Goal: Information Seeking & Learning: Check status

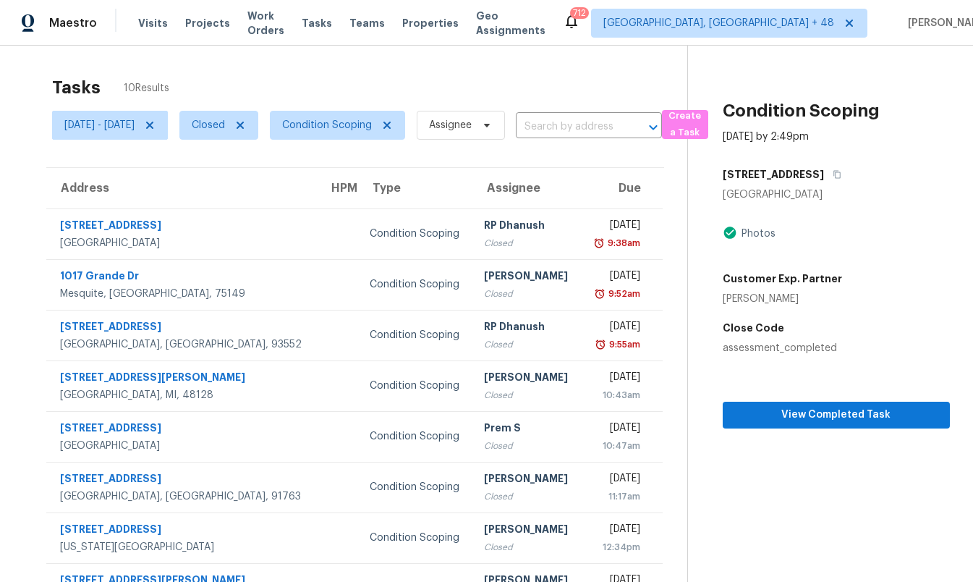
click at [483, 77] on div "Tasks 10 Results" at bounding box center [369, 88] width 635 height 38
click at [603, 125] on input "text" at bounding box center [569, 127] width 106 height 22
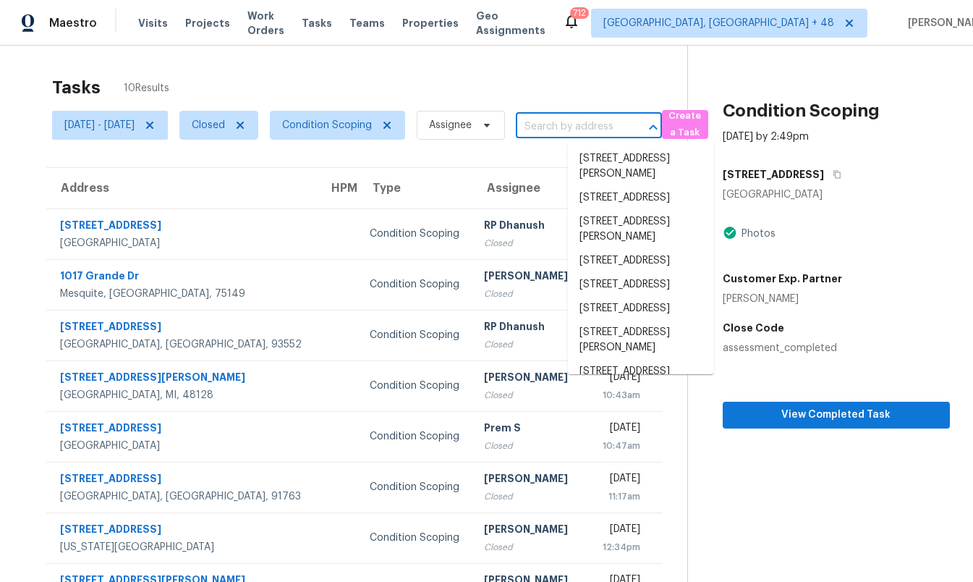
paste input "[STREET_ADDRESS]"
type input "[STREET_ADDRESS]"
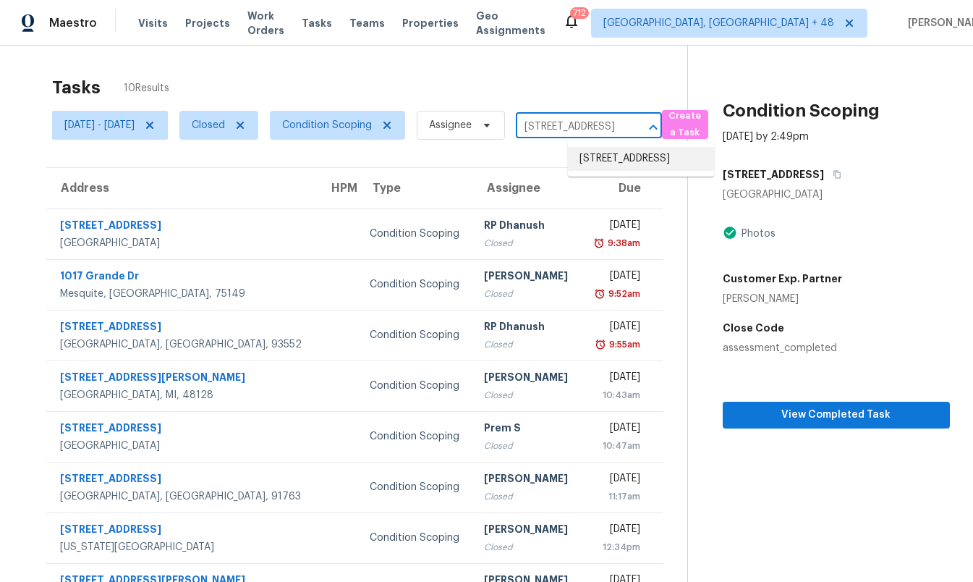
click at [617, 155] on li "[STREET_ADDRESS]" at bounding box center [641, 159] width 146 height 24
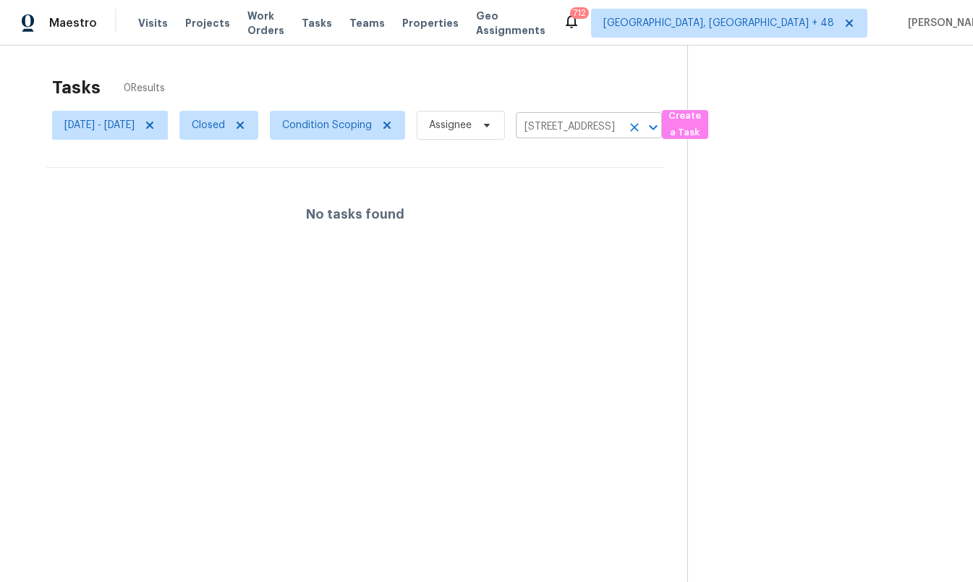
click at [622, 122] on input "[STREET_ADDRESS]" at bounding box center [569, 127] width 106 height 22
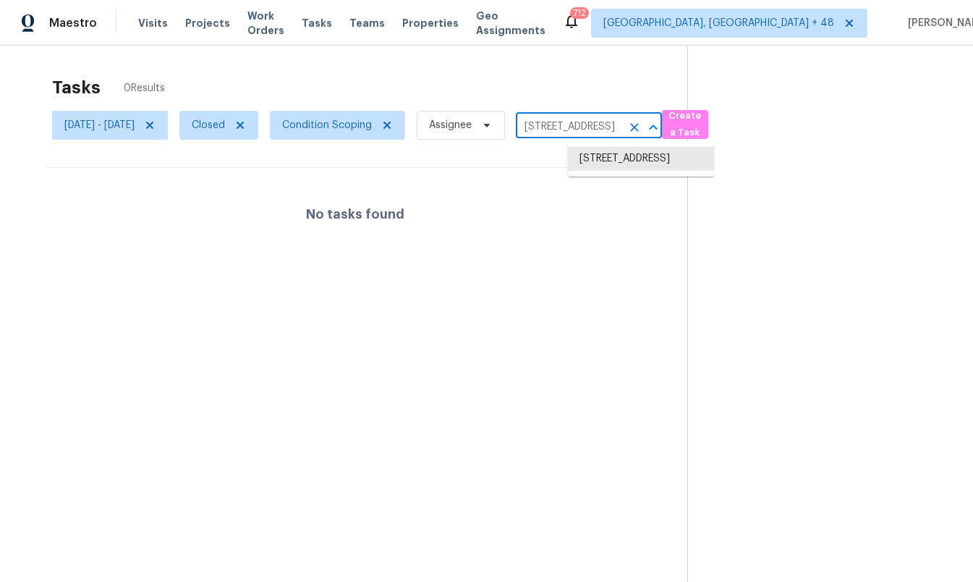
click at [622, 122] on input "[STREET_ADDRESS]" at bounding box center [569, 127] width 106 height 22
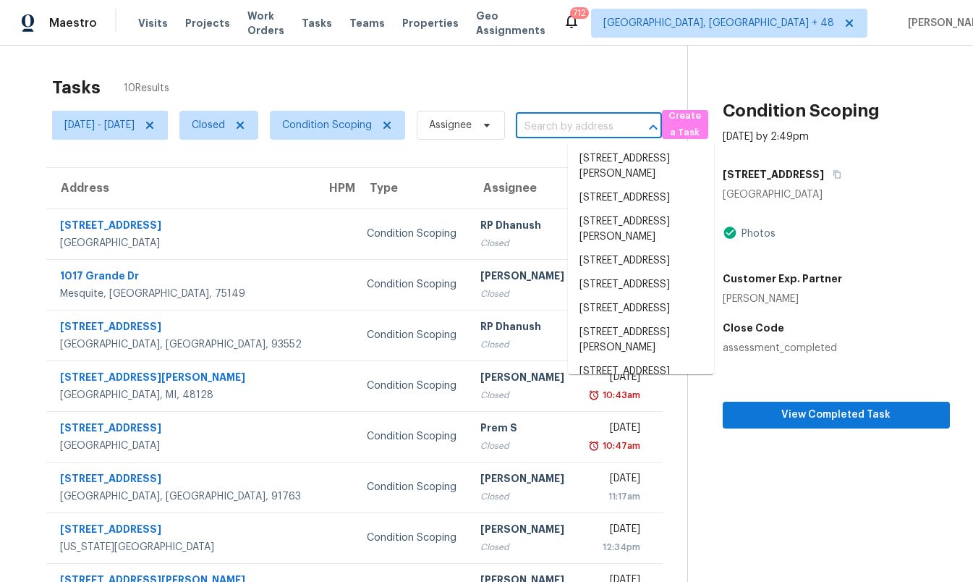
click at [605, 134] on input "text" at bounding box center [569, 127] width 106 height 22
paste input "[STREET_ADDRESS][PERSON_NAME][PERSON_NAME]"
type input "[STREET_ADDRESS][PERSON_NAME][PERSON_NAME]"
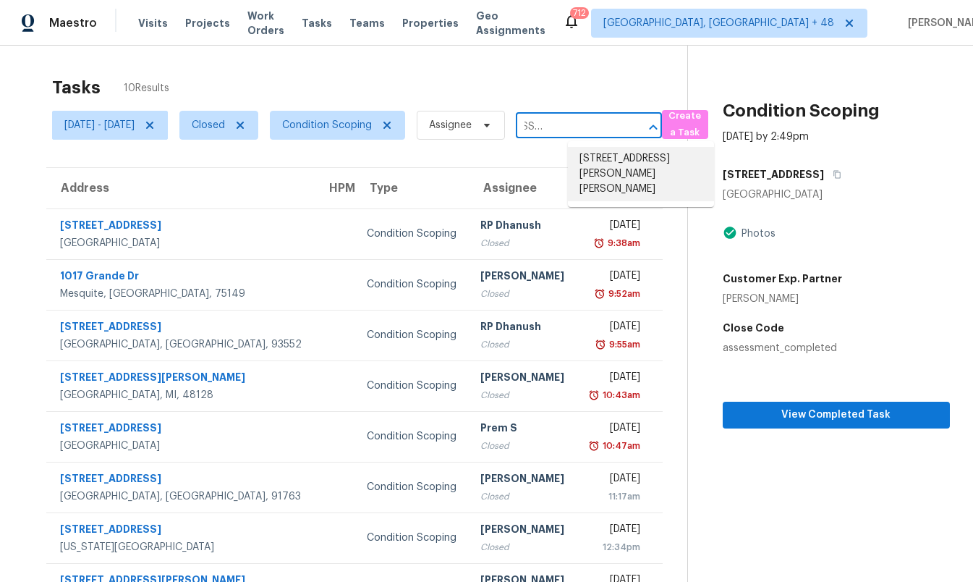
click at [608, 167] on li "[STREET_ADDRESS][PERSON_NAME][PERSON_NAME]" at bounding box center [641, 174] width 146 height 54
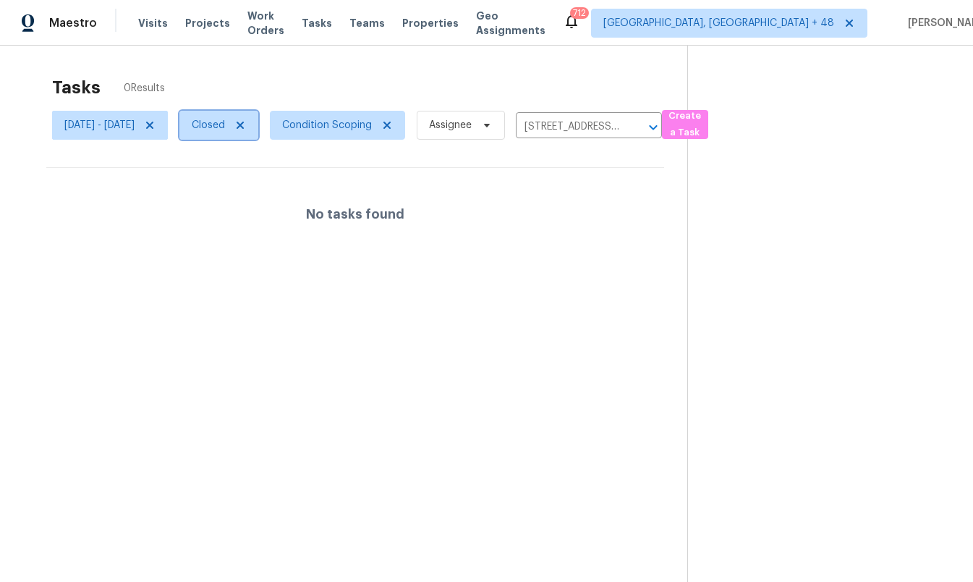
click at [225, 123] on span "Closed" at bounding box center [208, 125] width 33 height 14
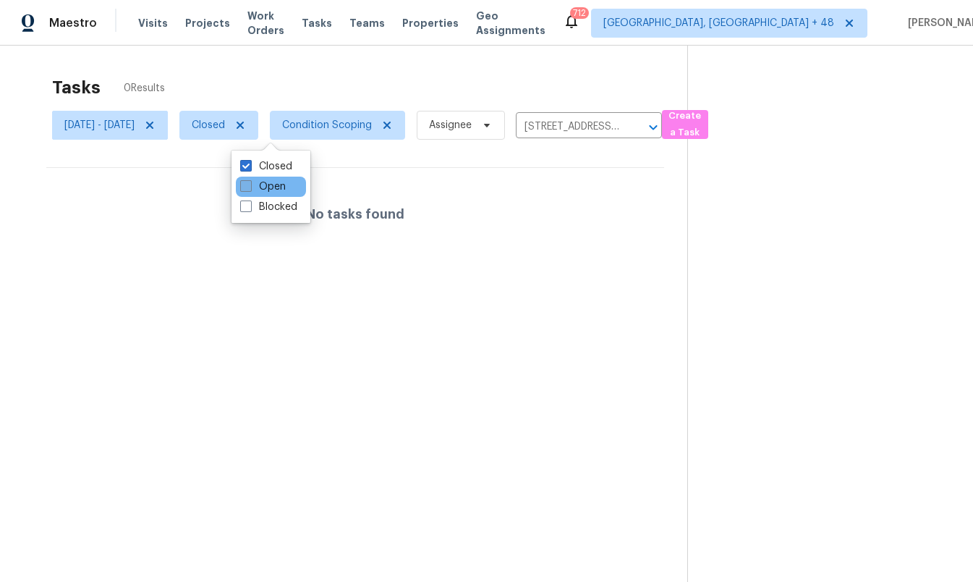
click at [269, 189] on label "Open" at bounding box center [263, 186] width 46 height 14
click at [250, 189] on input "Open" at bounding box center [244, 183] width 9 height 9
checkbox input "true"
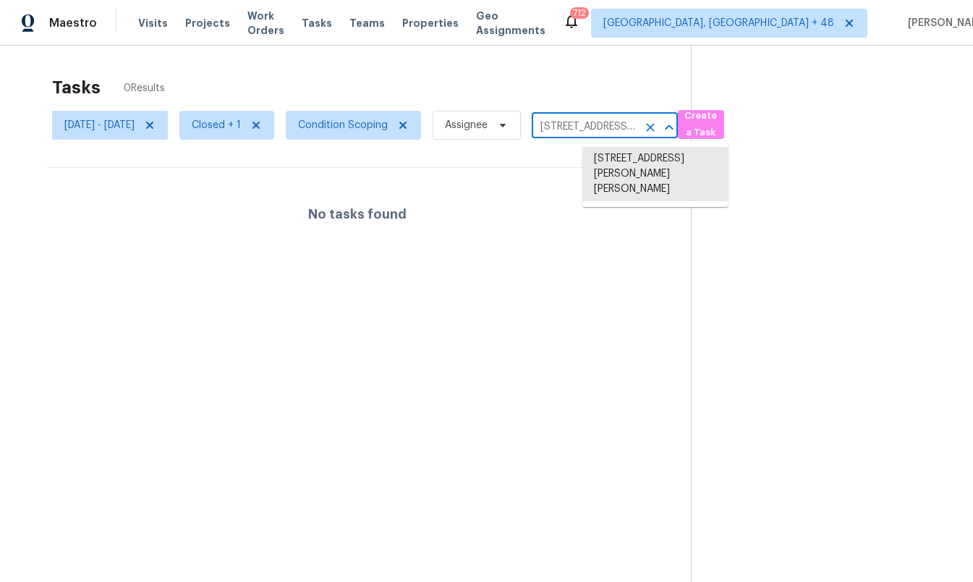
click at [632, 126] on input "[STREET_ADDRESS][PERSON_NAME][PERSON_NAME]" at bounding box center [585, 127] width 106 height 22
click at [635, 161] on li "[STREET_ADDRESS][PERSON_NAME][PERSON_NAME]" at bounding box center [656, 174] width 146 height 54
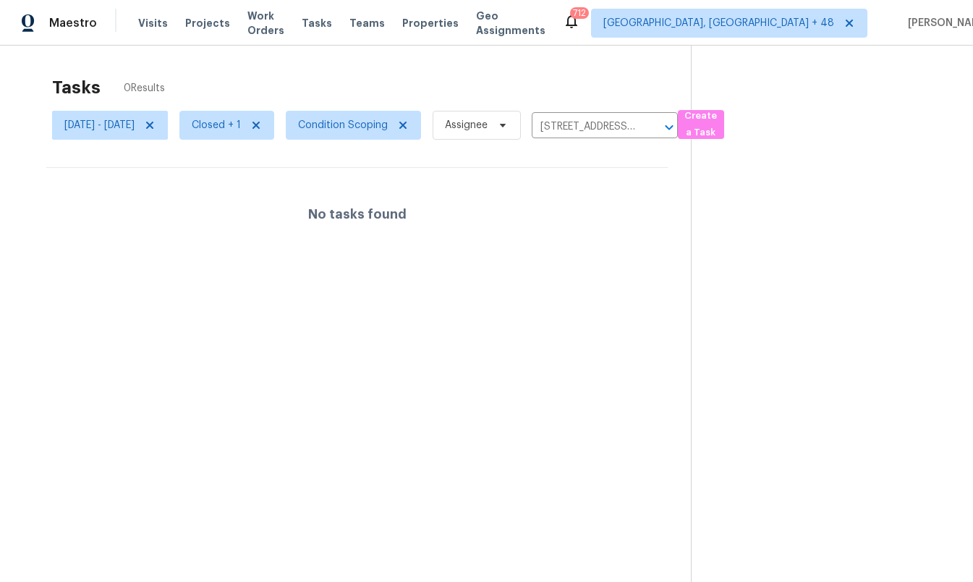
click at [635, 161] on section "Tasks 0 Results Wed, Oct 15 - Wed, Oct 15 Closed + 1 Condition Scoping Assignee…" at bounding box center [357, 348] width 668 height 559
click at [661, 125] on button "Clear" at bounding box center [650, 127] width 20 height 20
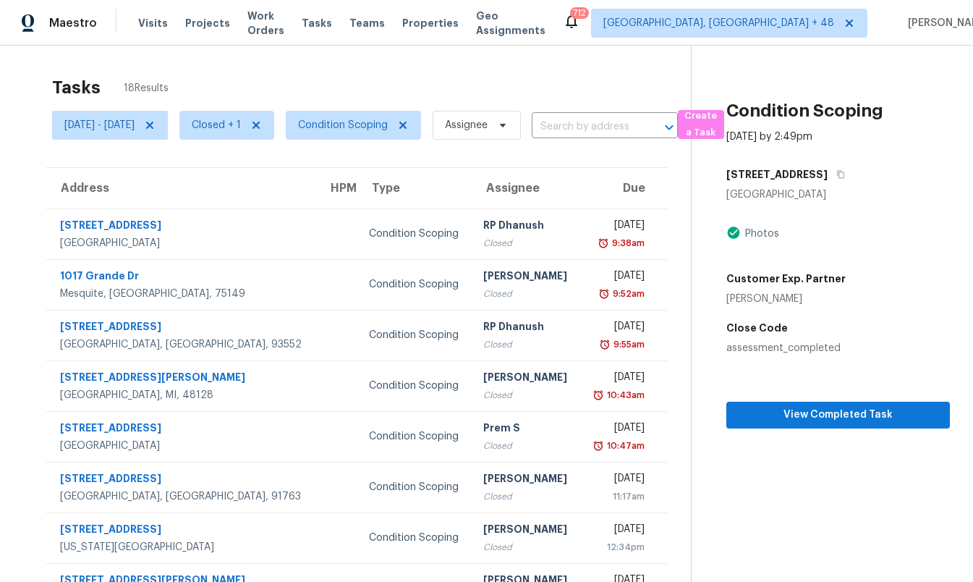
click at [638, 128] on input "text" at bounding box center [585, 127] width 106 height 22
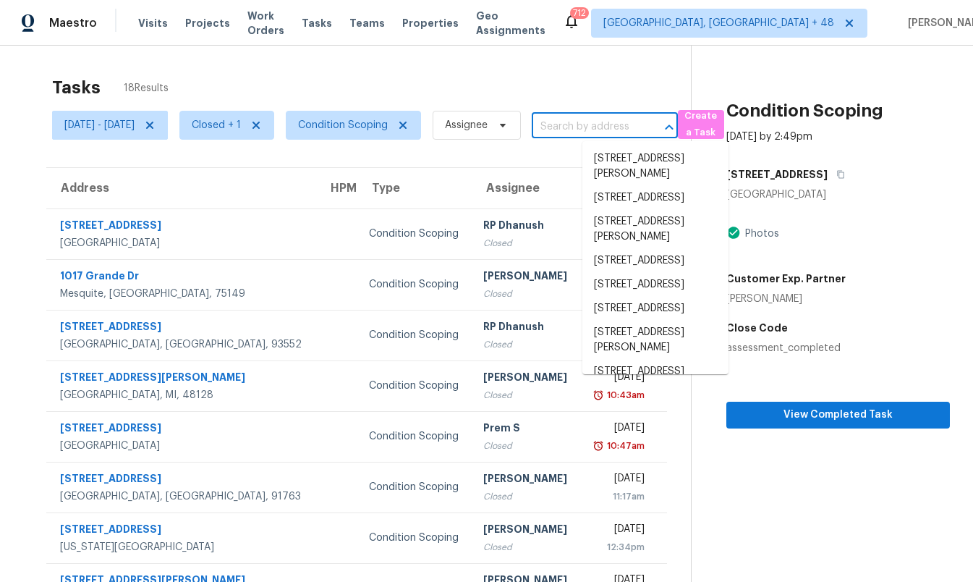
paste input "8810 41st St N, Pinellas Park, FL 33782"
type input "8810 41st St N, Pinellas Park, FL 33782"
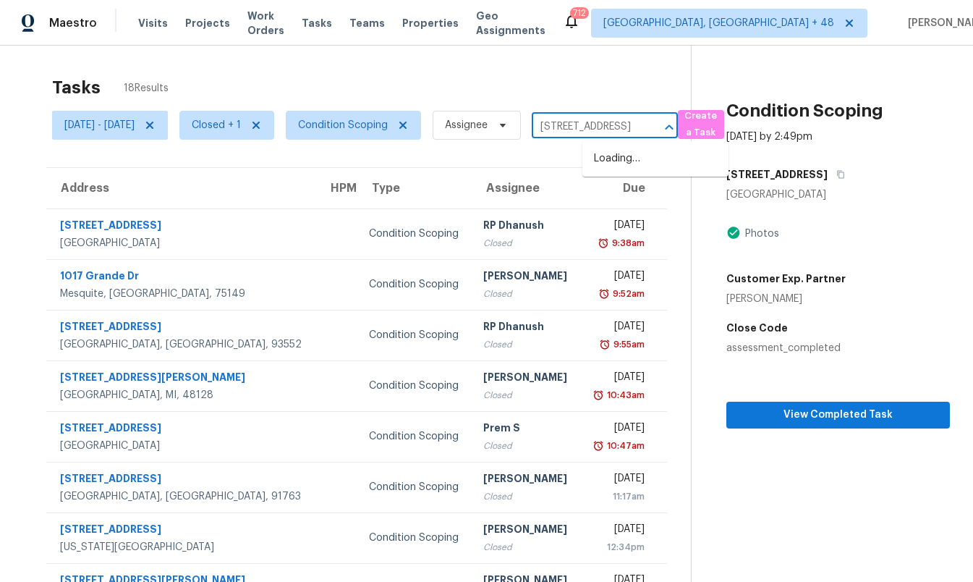
scroll to position [0, 82]
click at [638, 164] on li "8810 41st St N, Pinellas Park, FL 33782" at bounding box center [656, 159] width 146 height 24
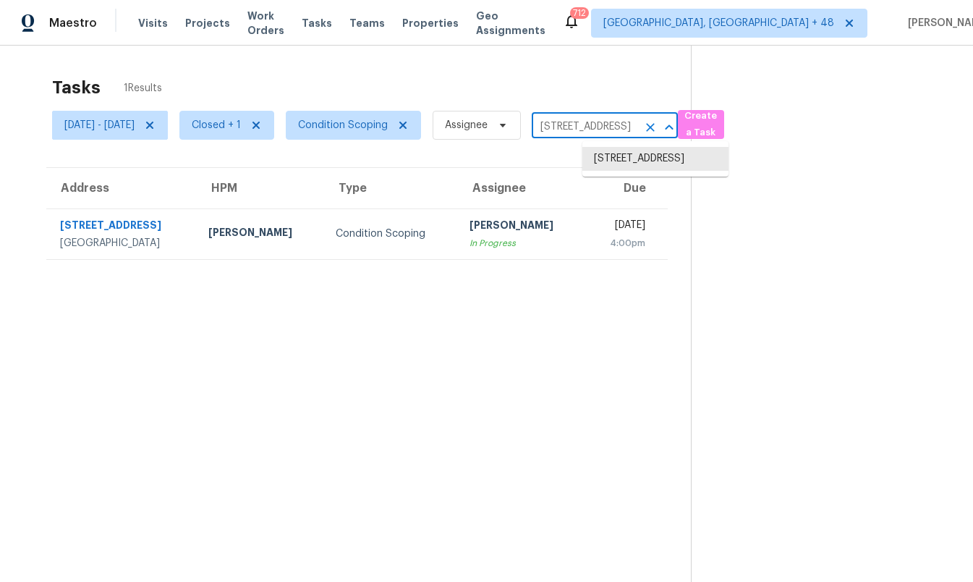
click at [638, 122] on input "8810 41st St N, Pinellas Park, FL 33782" at bounding box center [585, 127] width 106 height 22
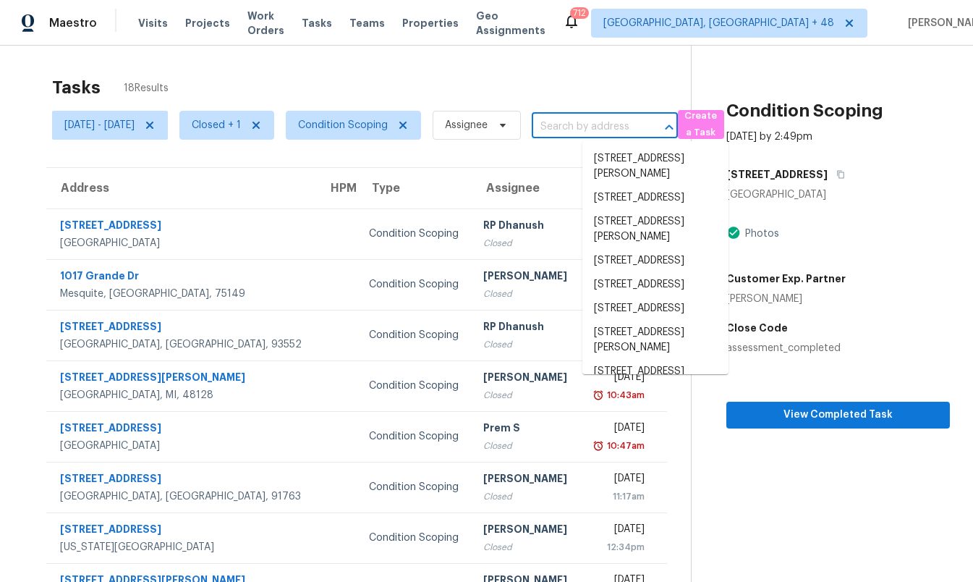
click at [638, 125] on input "text" at bounding box center [585, 127] width 106 height 22
paste input "[STREET_ADDRESS][PERSON_NAME]"
type input "[STREET_ADDRESS][PERSON_NAME]"
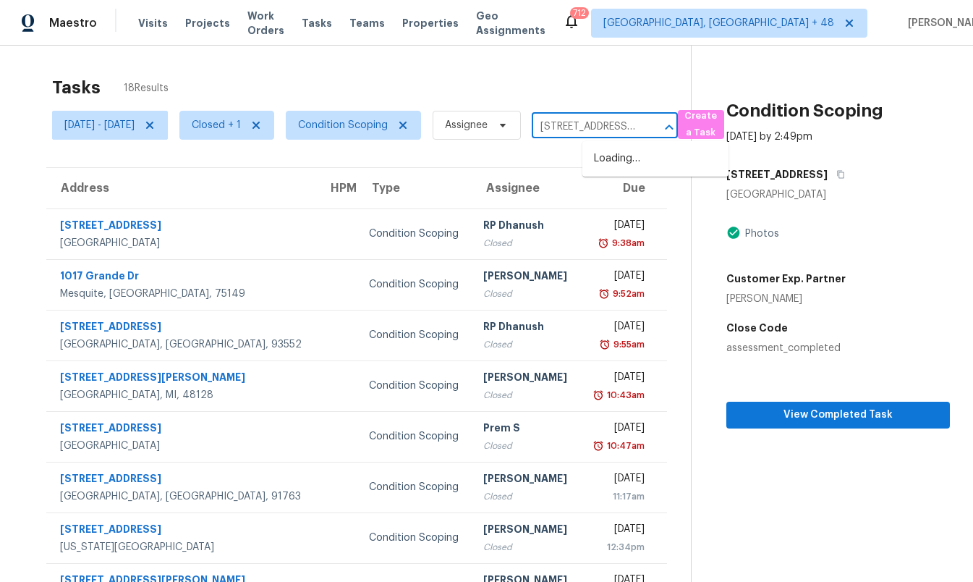
scroll to position [0, 77]
click at [644, 181] on li "[STREET_ADDRESS][PERSON_NAME]" at bounding box center [656, 166] width 146 height 39
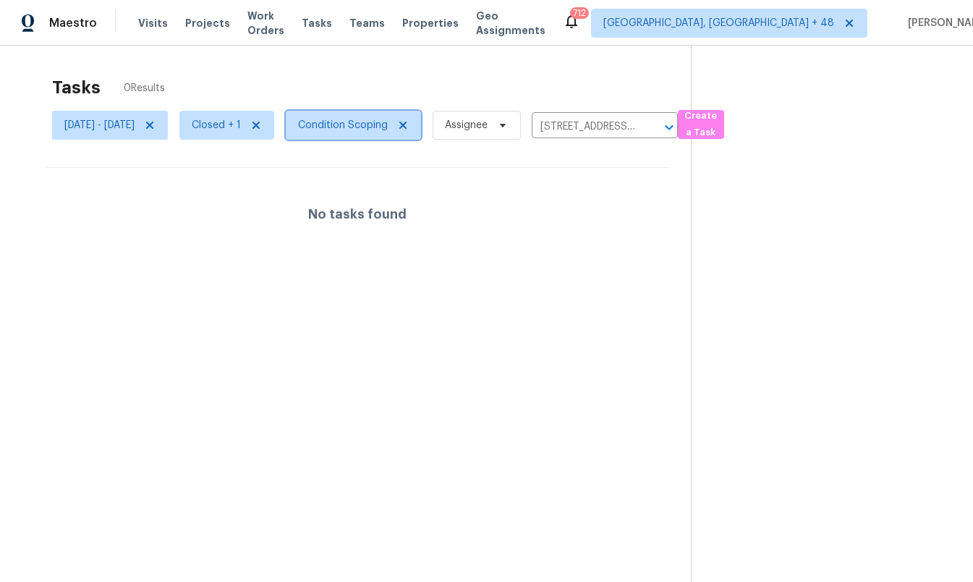
click at [412, 132] on span "Condition Scoping" at bounding box center [353, 125] width 135 height 29
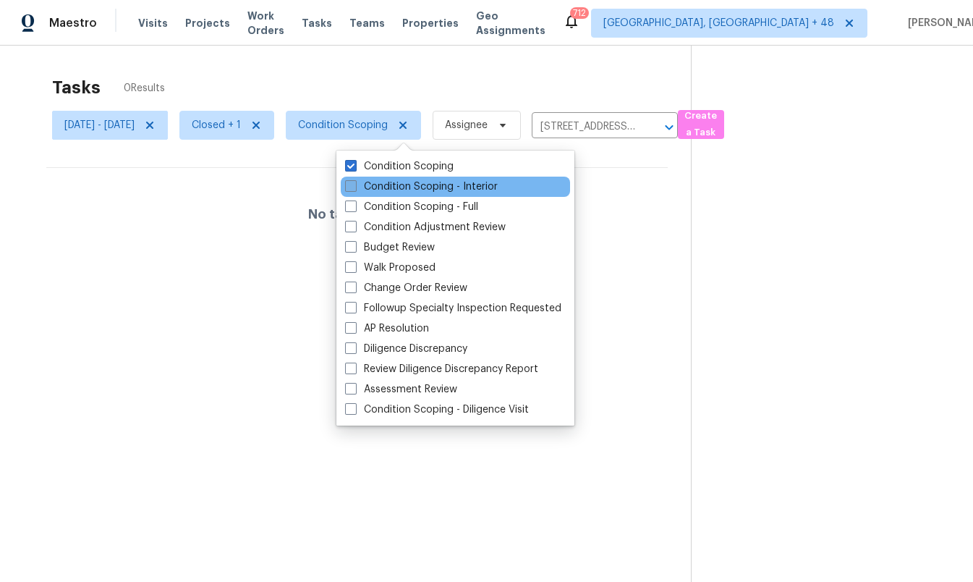
click at [394, 184] on label "Condition Scoping - Interior" at bounding box center [421, 186] width 153 height 14
click at [355, 184] on input "Condition Scoping - Interior" at bounding box center [349, 183] width 9 height 9
checkbox input "true"
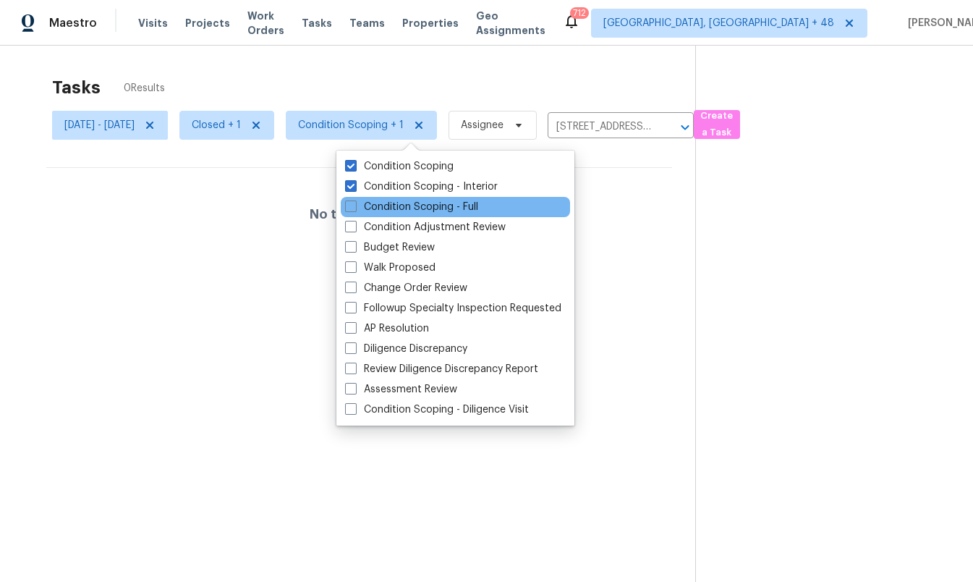
click at [394, 198] on div "Condition Scoping - Full" at bounding box center [455, 207] width 229 height 20
click at [395, 211] on label "Condition Scoping - Full" at bounding box center [411, 207] width 133 height 14
click at [355, 209] on input "Condition Scoping - Full" at bounding box center [349, 204] width 9 height 9
checkbox input "true"
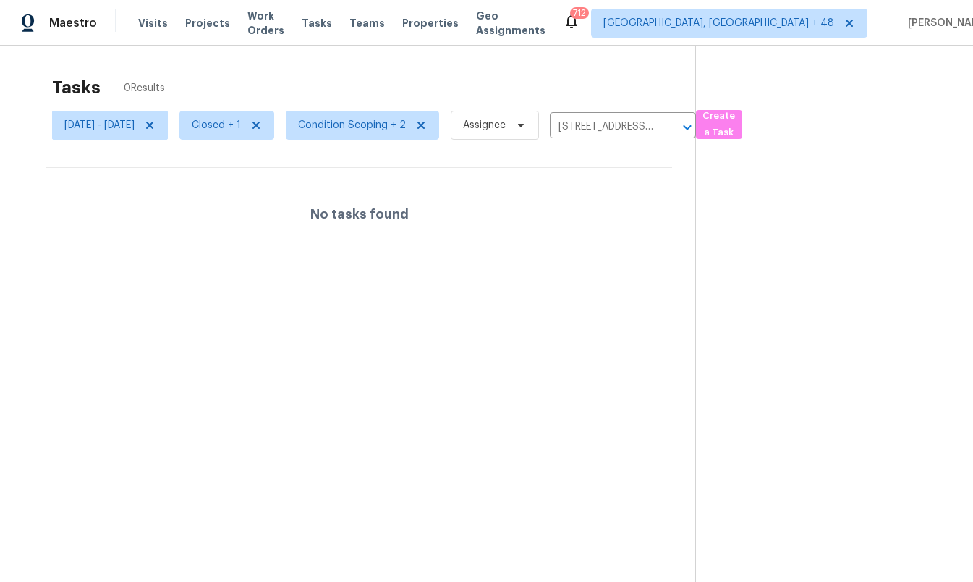
click at [450, 71] on div "Tasks 0 Results" at bounding box center [373, 88] width 643 height 38
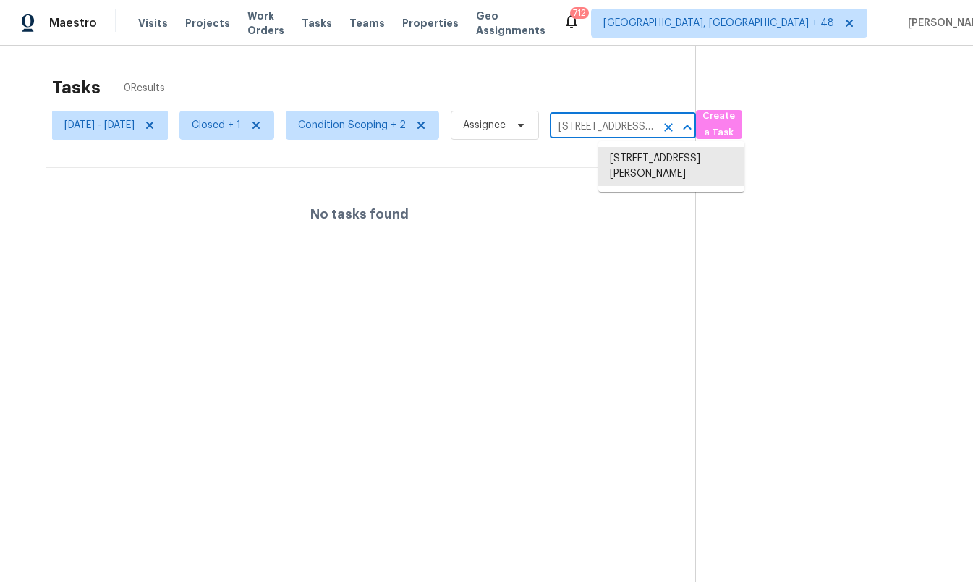
click at [656, 135] on input "[STREET_ADDRESS][PERSON_NAME]" at bounding box center [603, 127] width 106 height 22
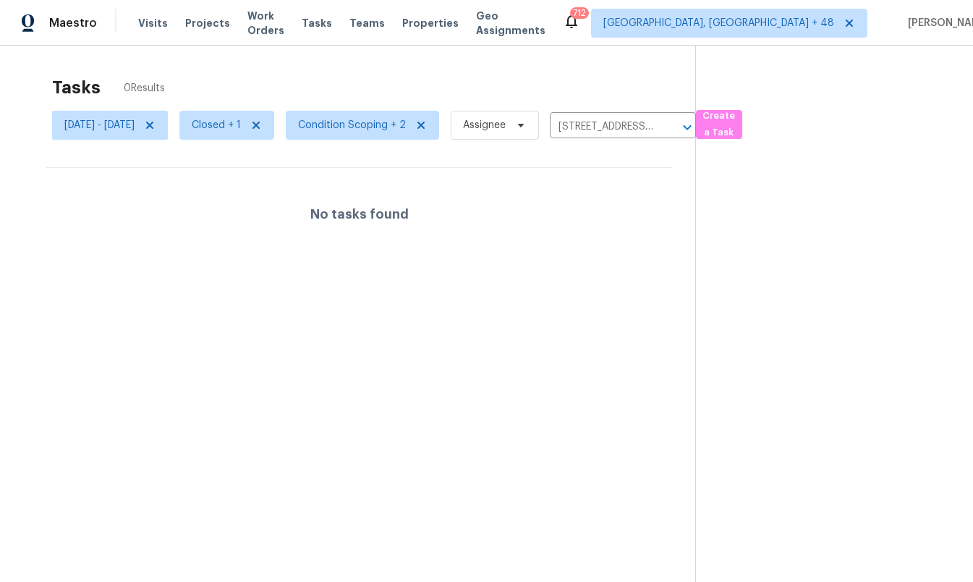
click at [636, 77] on div "Tasks 0 Results" at bounding box center [373, 88] width 643 height 38
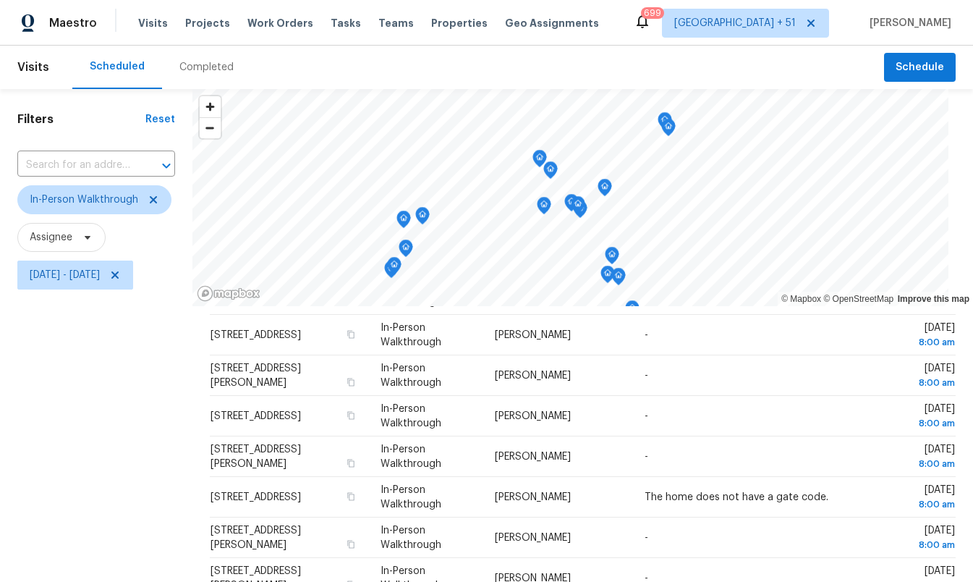
click at [194, 65] on div "Completed" at bounding box center [206, 67] width 54 height 14
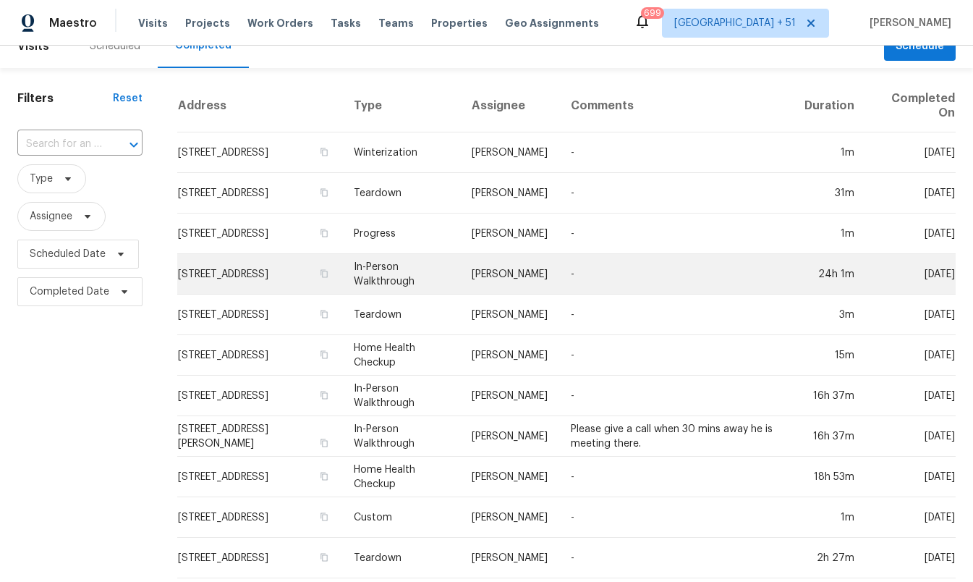
scroll to position [26, 0]
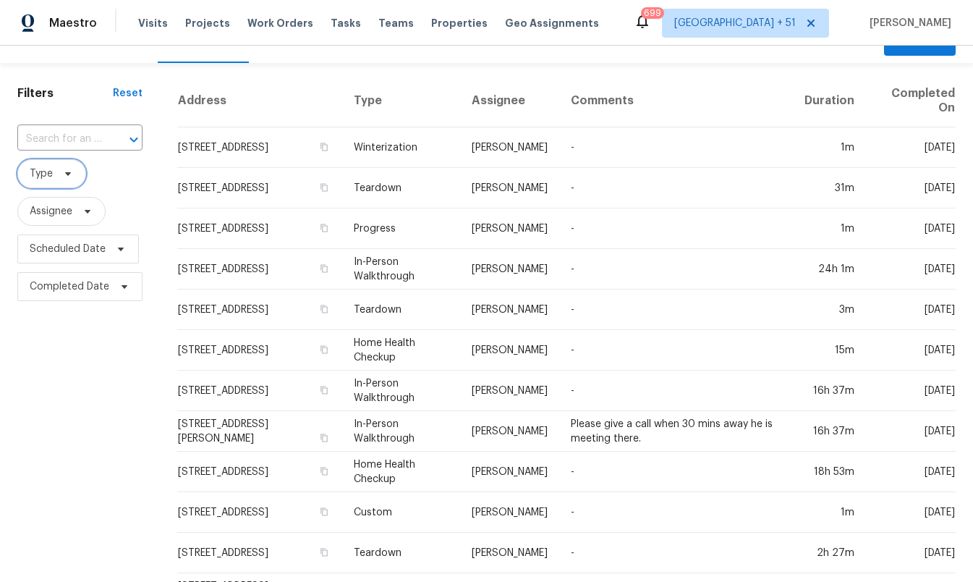
click at [51, 179] on span "Type" at bounding box center [41, 173] width 23 height 14
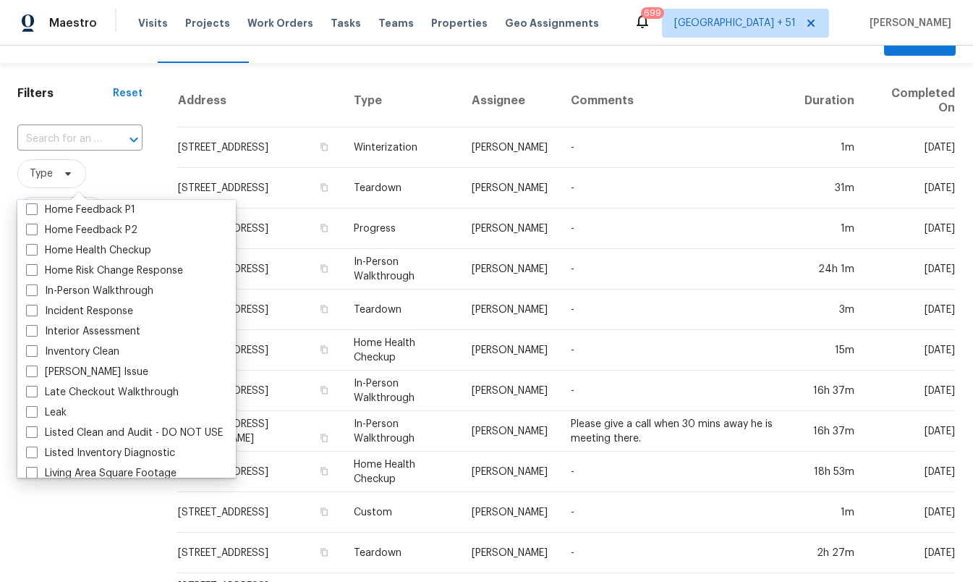
scroll to position [490, 0]
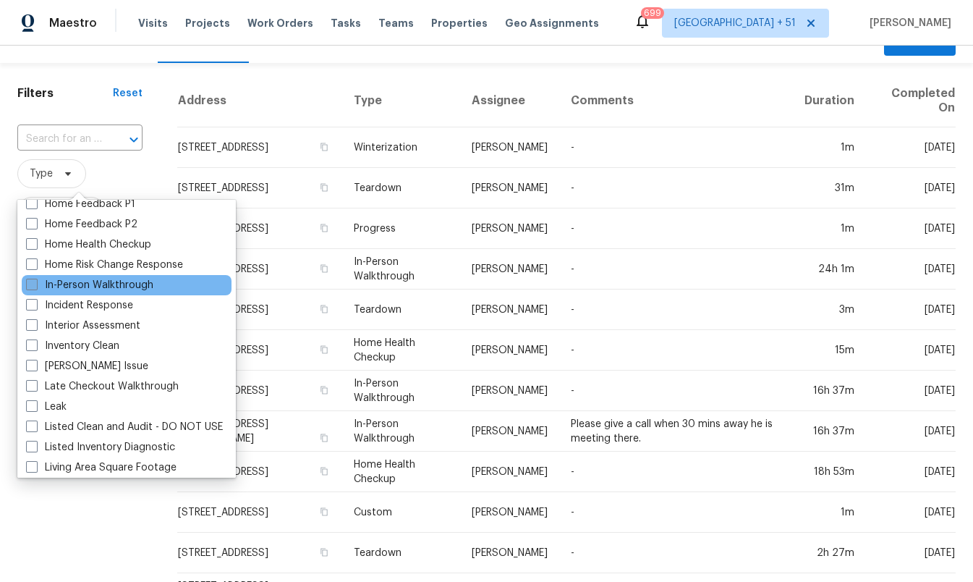
click at [69, 287] on label "In-Person Walkthrough" at bounding box center [89, 285] width 127 height 14
click at [35, 287] on input "In-Person Walkthrough" at bounding box center [30, 282] width 9 height 9
checkbox input "true"
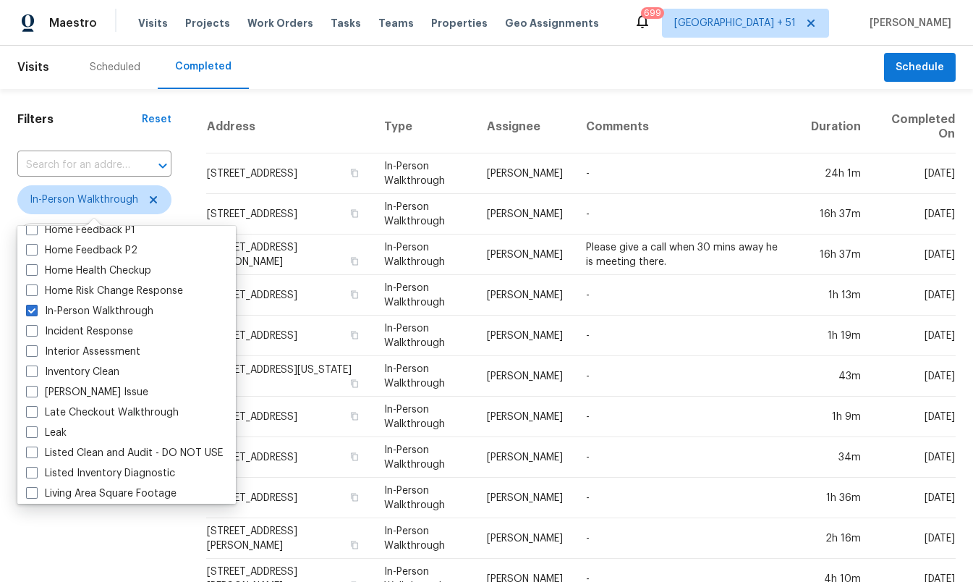
click at [179, 211] on div "Filters Reset ​ In-Person Walkthrough Assignee Scheduled Date Completed Date" at bounding box center [94, 557] width 189 height 936
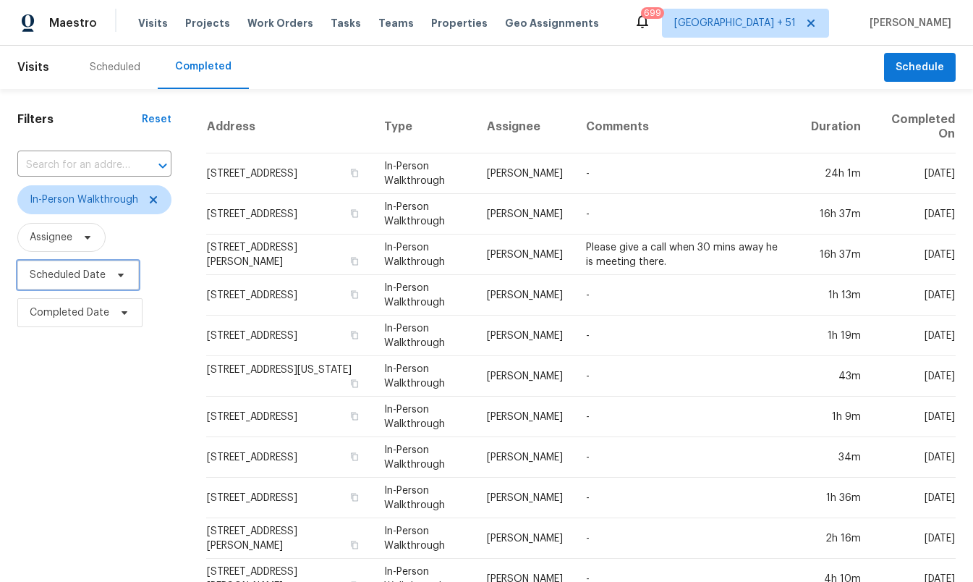
click at [74, 281] on span "Scheduled Date" at bounding box center [68, 275] width 76 height 14
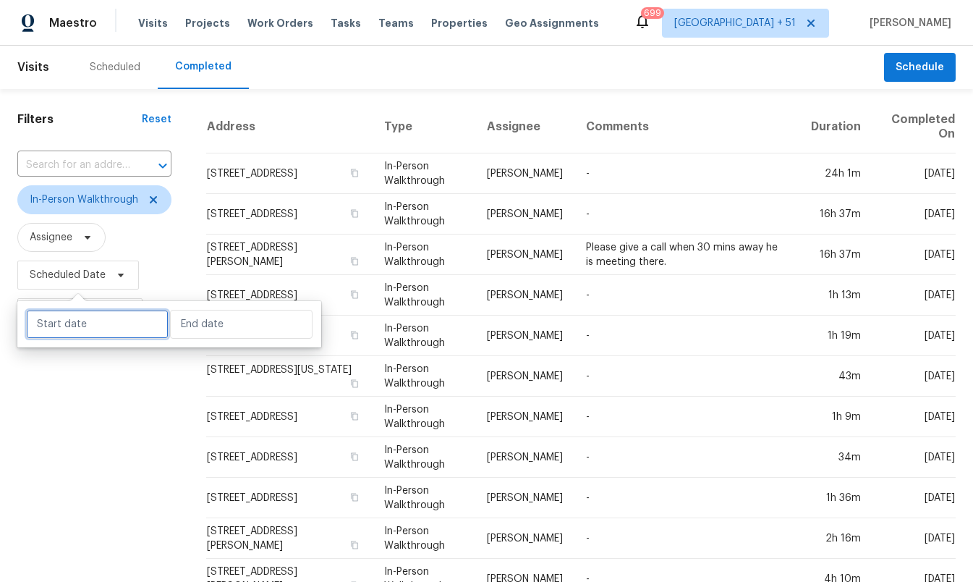
click at [93, 328] on input "text" at bounding box center [97, 324] width 143 height 29
select select "9"
select select "2025"
select select "10"
select select "2025"
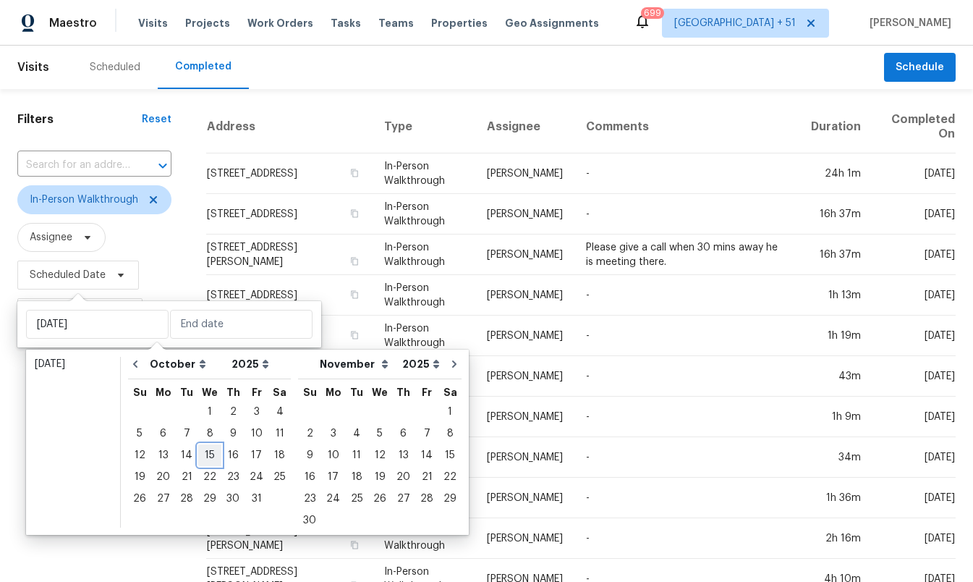
click at [205, 449] on div "15" at bounding box center [209, 455] width 23 height 20
type input "[DATE]"
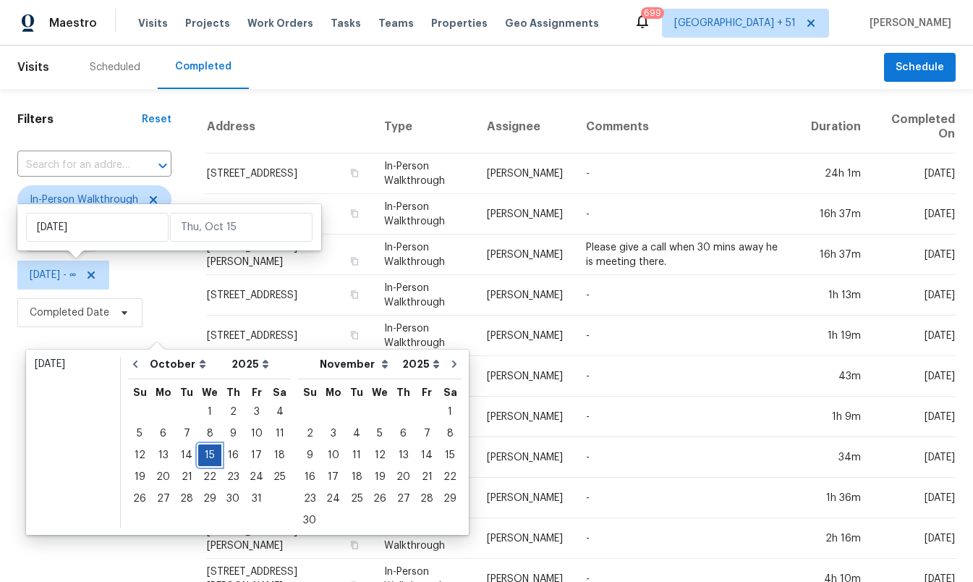
click at [205, 449] on div "15" at bounding box center [209, 455] width 23 height 20
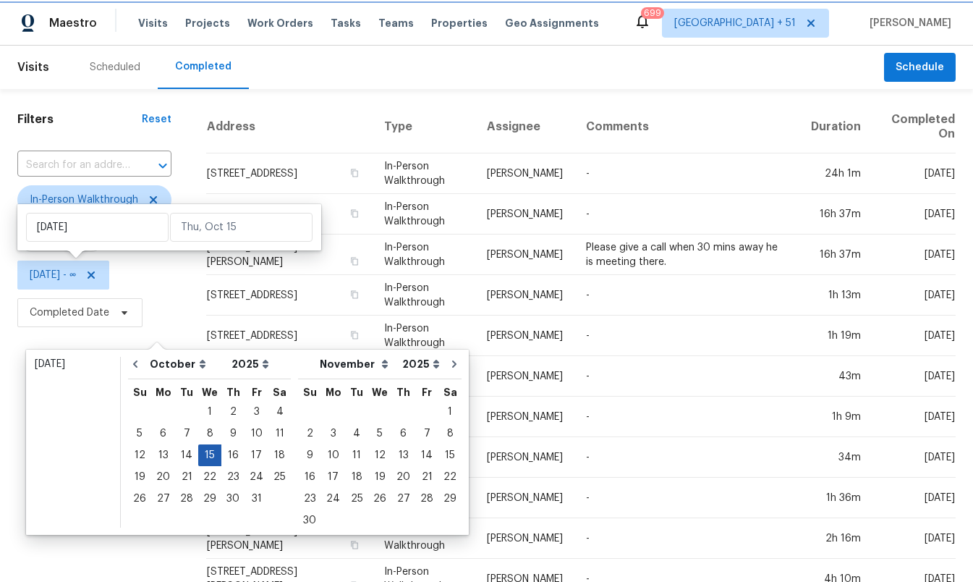
type input "[DATE]"
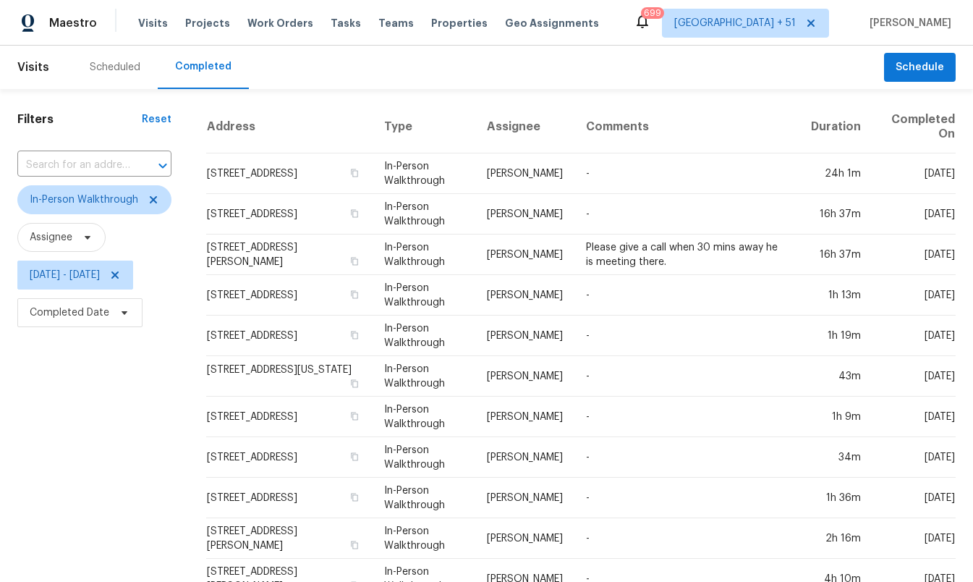
click at [117, 453] on div "Filters Reset ​ In-Person Walkthrough Assignee [DATE] - [DATE] Completed Date" at bounding box center [94, 557] width 189 height 936
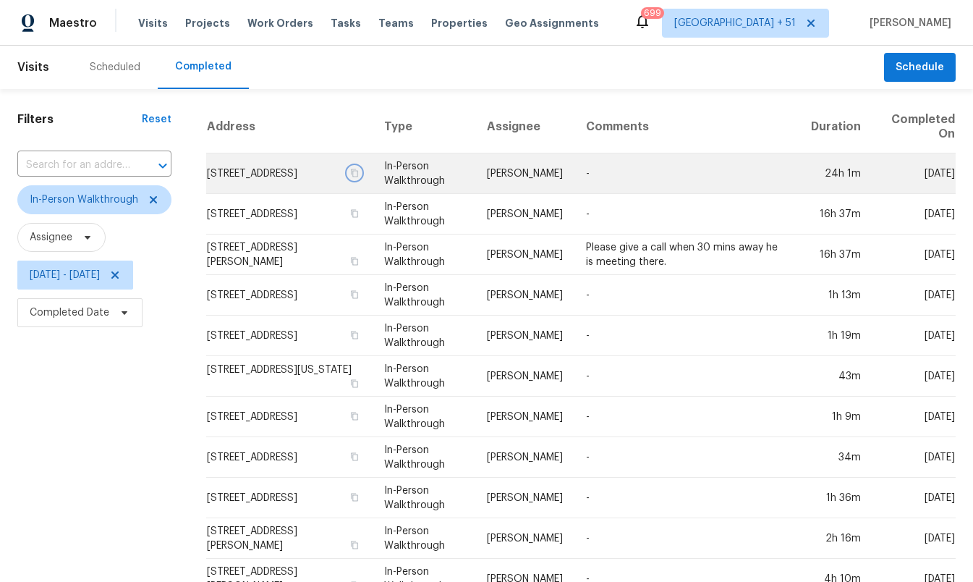
click at [358, 177] on icon "button" at bounding box center [354, 173] width 7 height 8
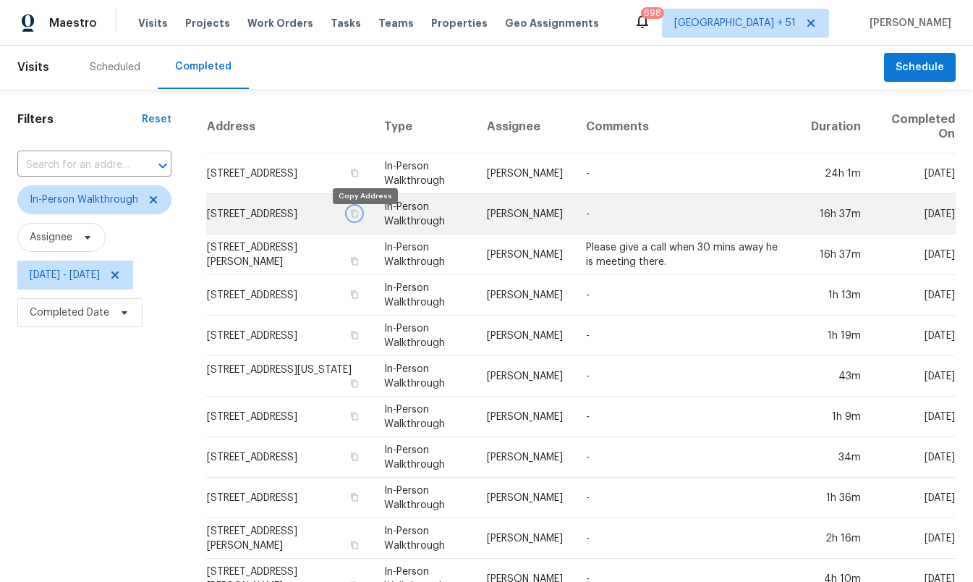
click at [359, 218] on icon "button" at bounding box center [354, 213] width 9 height 9
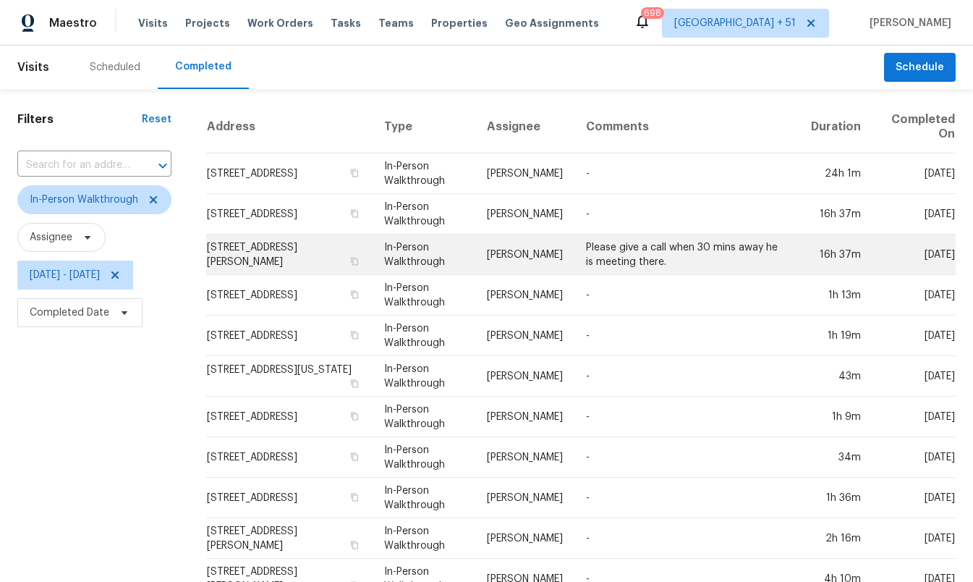
click at [279, 253] on td "[STREET_ADDRESS][PERSON_NAME]" at bounding box center [289, 254] width 166 height 41
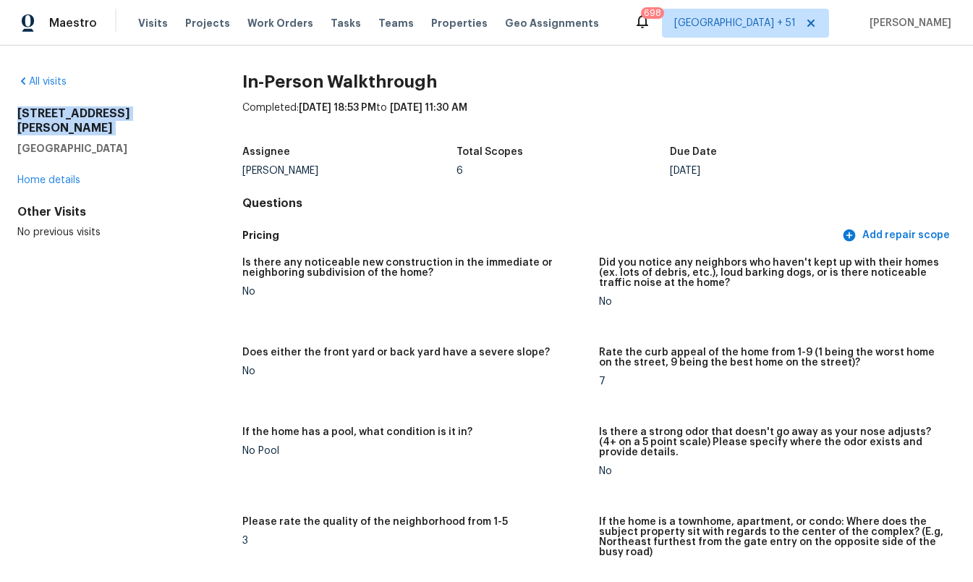
drag, startPoint x: 96, startPoint y: 122, endPoint x: 10, endPoint y: 111, distance: 86.2
click at [10, 111] on div "All visits [STREET_ADDRESS][PERSON_NAME][PERSON_NAME] Home details Other Visits…" at bounding box center [486, 314] width 973 height 536
copy h2 "[STREET_ADDRESS][PERSON_NAME]"
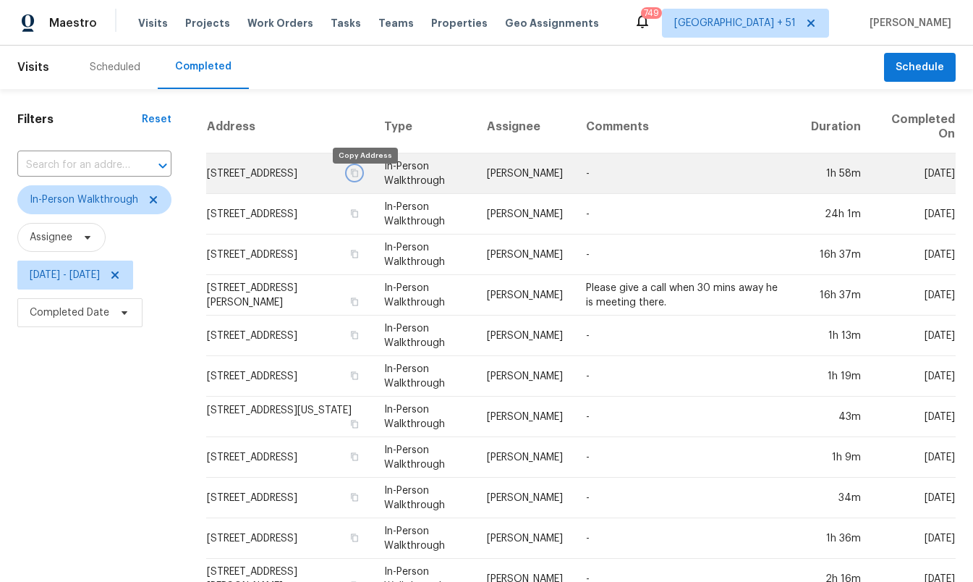
click at [358, 177] on icon "button" at bounding box center [354, 173] width 7 height 8
